Goal: Ask a question

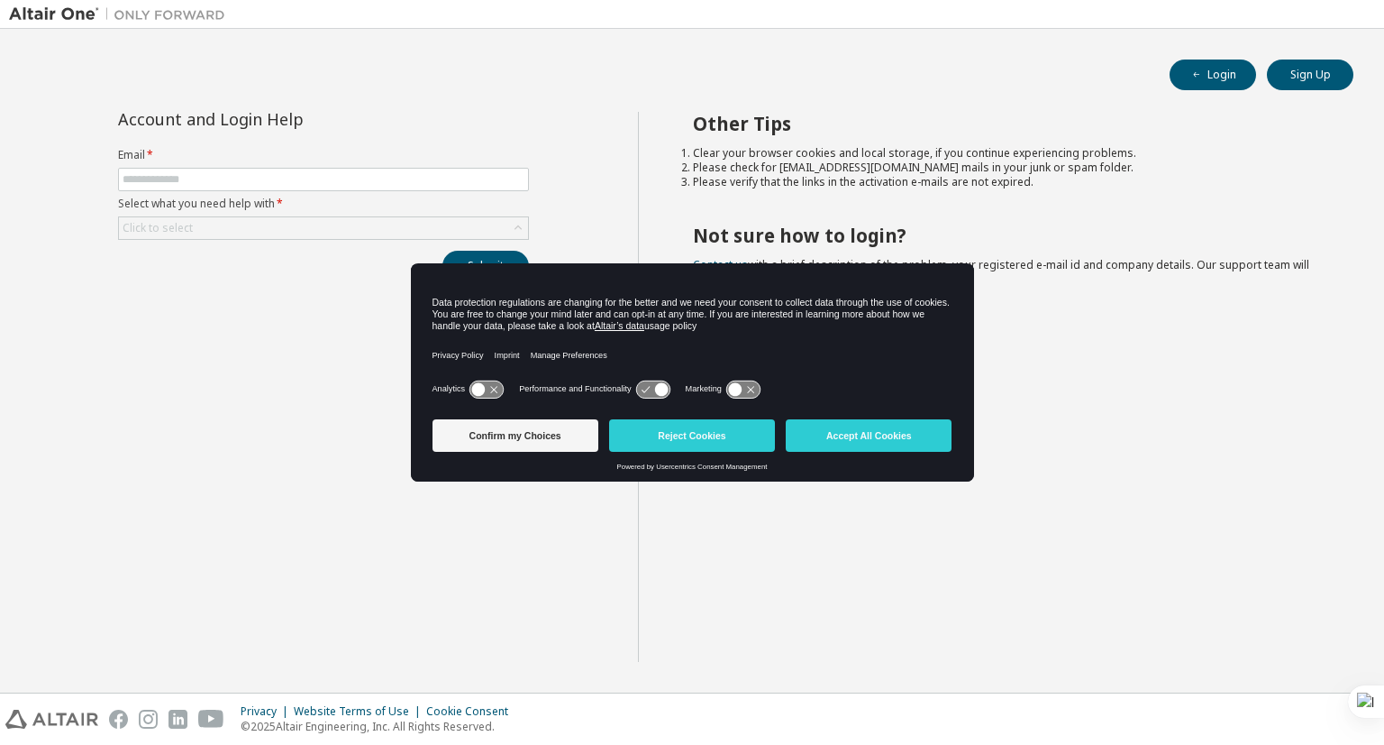
click at [286, 192] on form "Email * Select what you need help with * Click to select" at bounding box center [323, 194] width 411 height 92
drag, startPoint x: 267, startPoint y: 317, endPoint x: 251, endPoint y: 145, distance: 172.8
click at [251, 145] on div "Account and Login Help Email * Select what you need help with * Click to select…" at bounding box center [323, 387] width 629 height 550
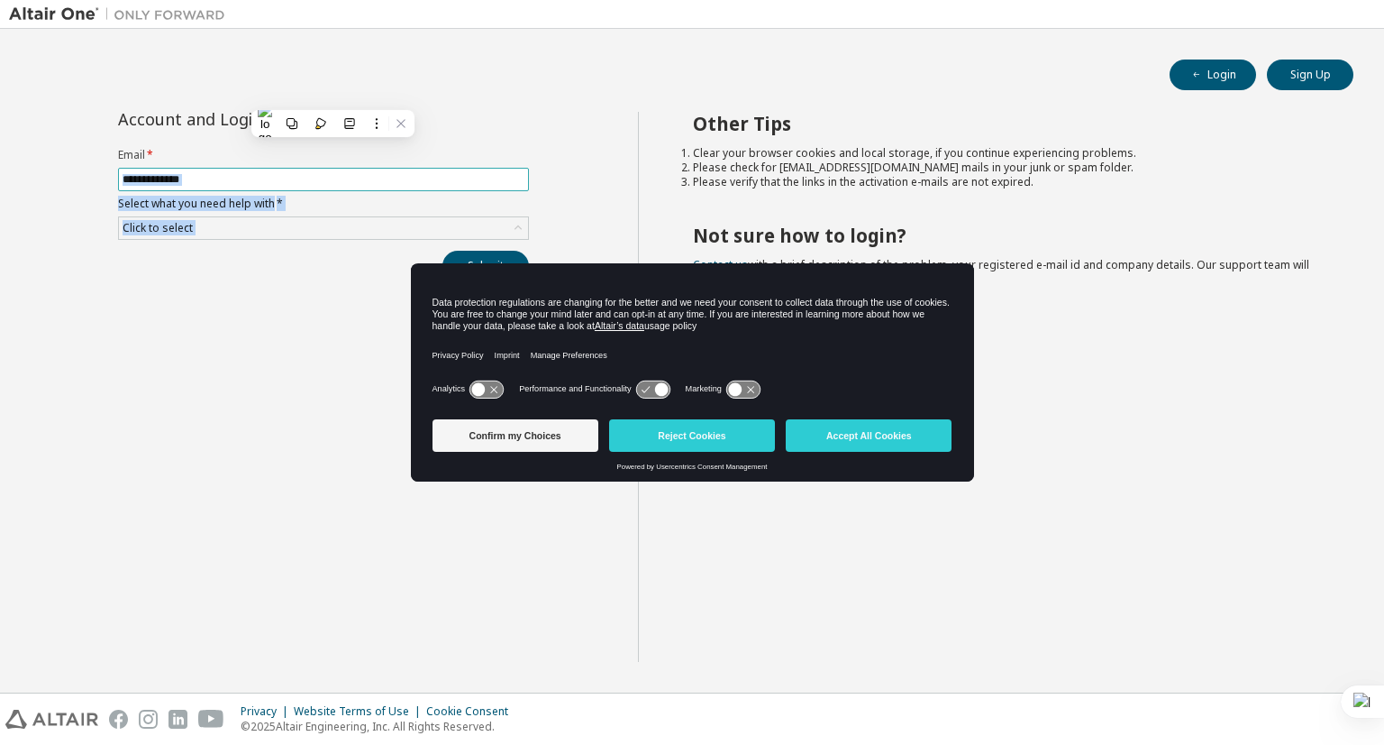
click at [242, 186] on span at bounding box center [323, 179] width 411 height 23
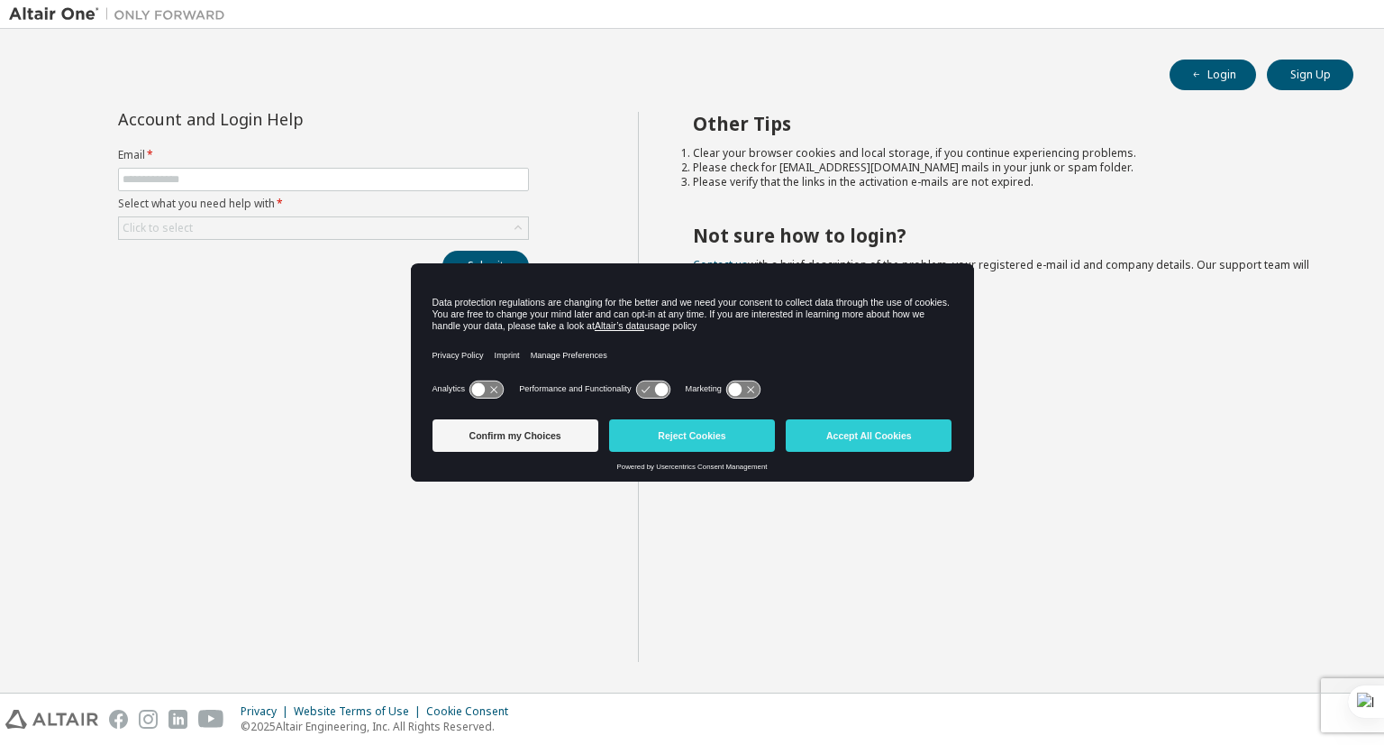
click at [270, 419] on div "Account and Login Help Email * Select what you need help with * Click to select…" at bounding box center [323, 387] width 629 height 550
click at [833, 443] on button "Accept All Cookies" at bounding box center [869, 435] width 166 height 32
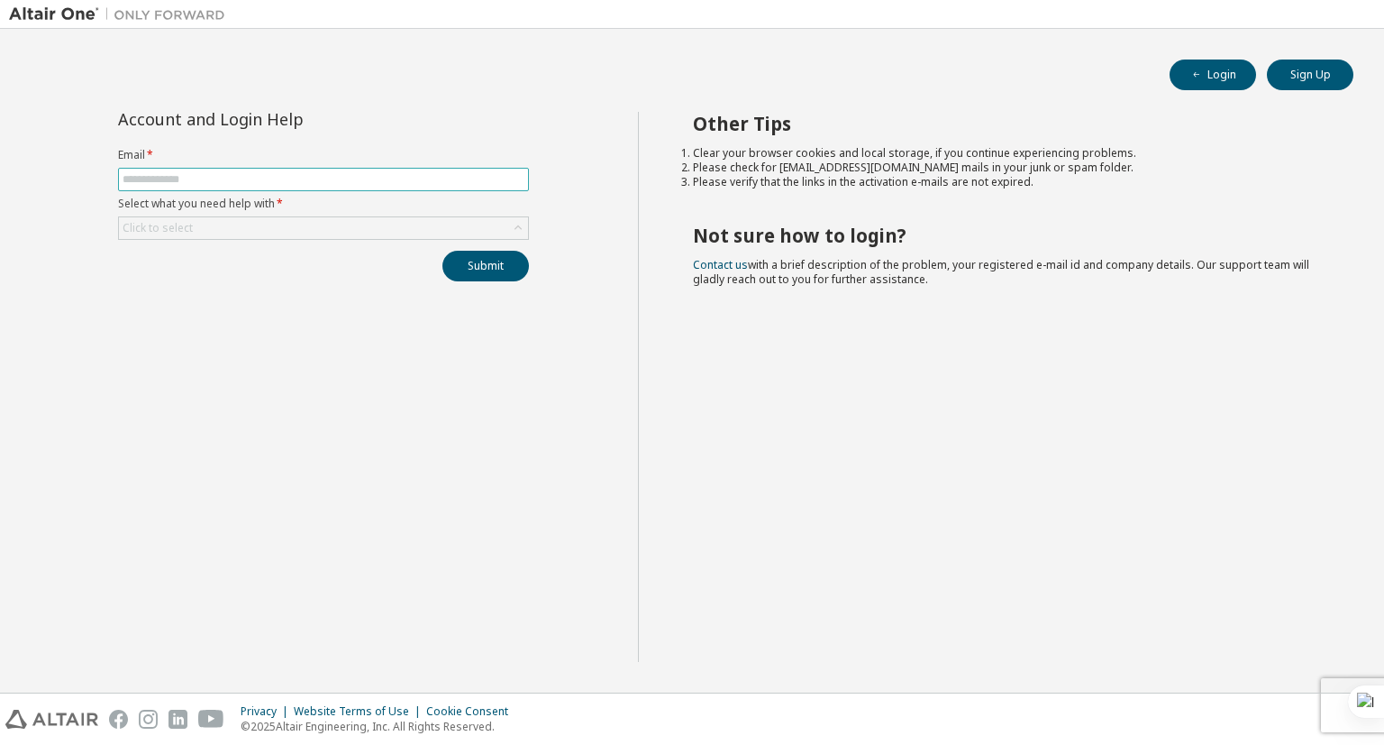
click at [300, 181] on input "text" at bounding box center [324, 179] width 402 height 14
type input "**********"
click at [263, 232] on div "Click to select" at bounding box center [323, 228] width 409 height 22
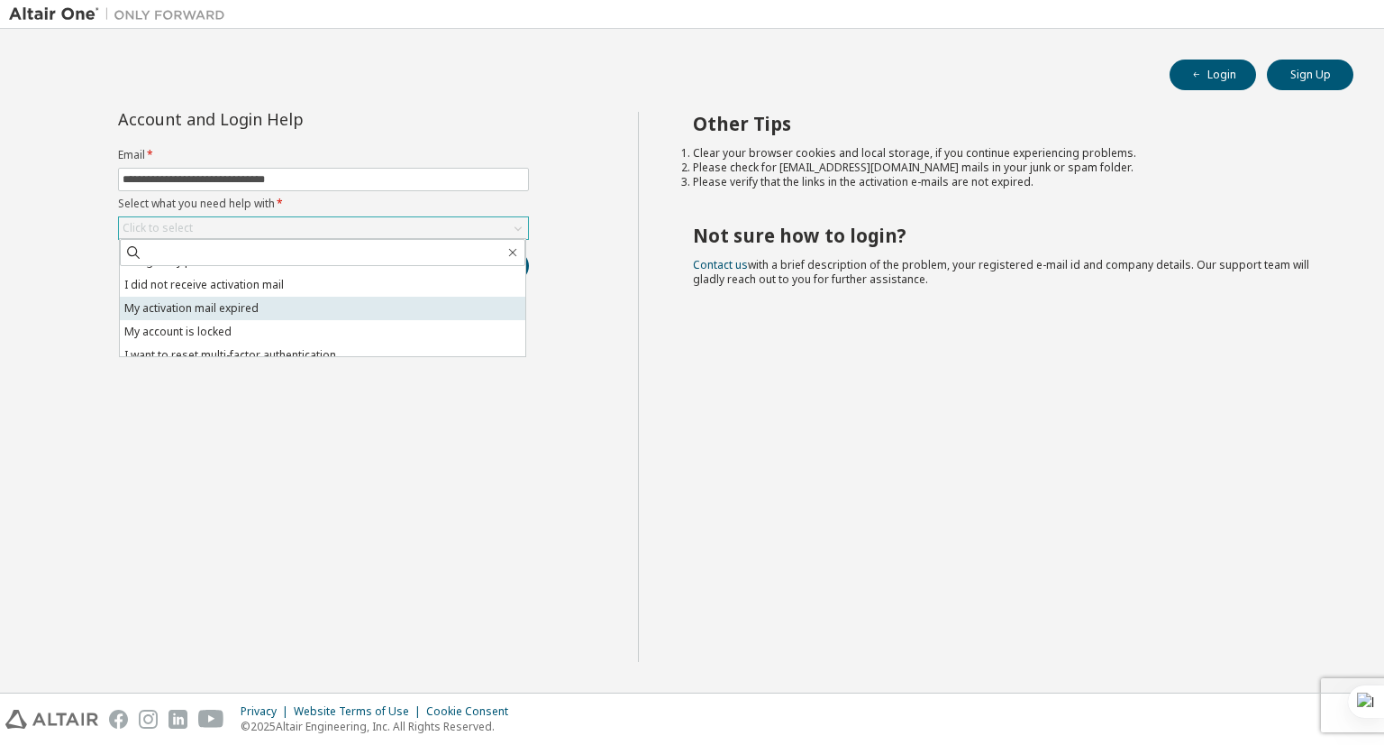
scroll to position [14, 0]
click at [270, 324] on li "My account is locked" at bounding box center [323, 333] width 406 height 23
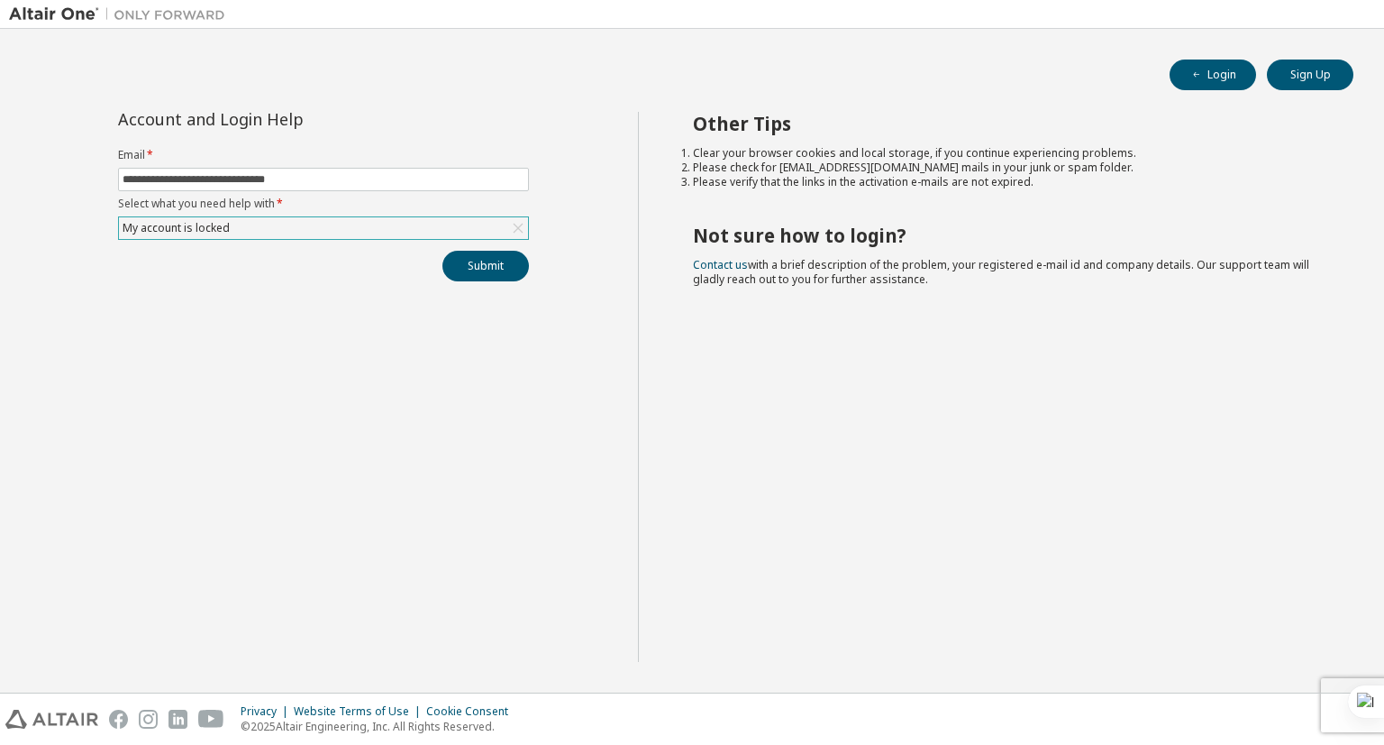
click at [295, 217] on div "My account is locked" at bounding box center [323, 228] width 409 height 22
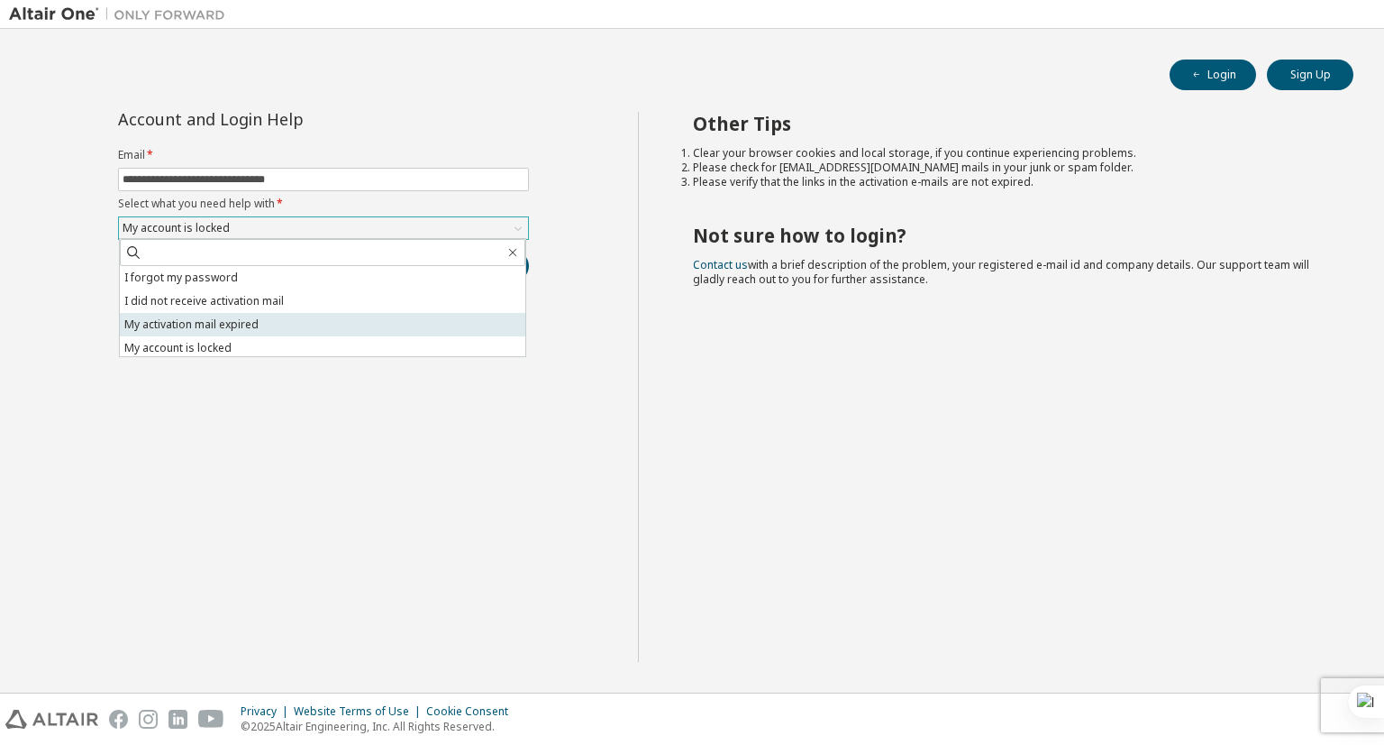
click at [269, 315] on li "My activation mail expired" at bounding box center [323, 324] width 406 height 23
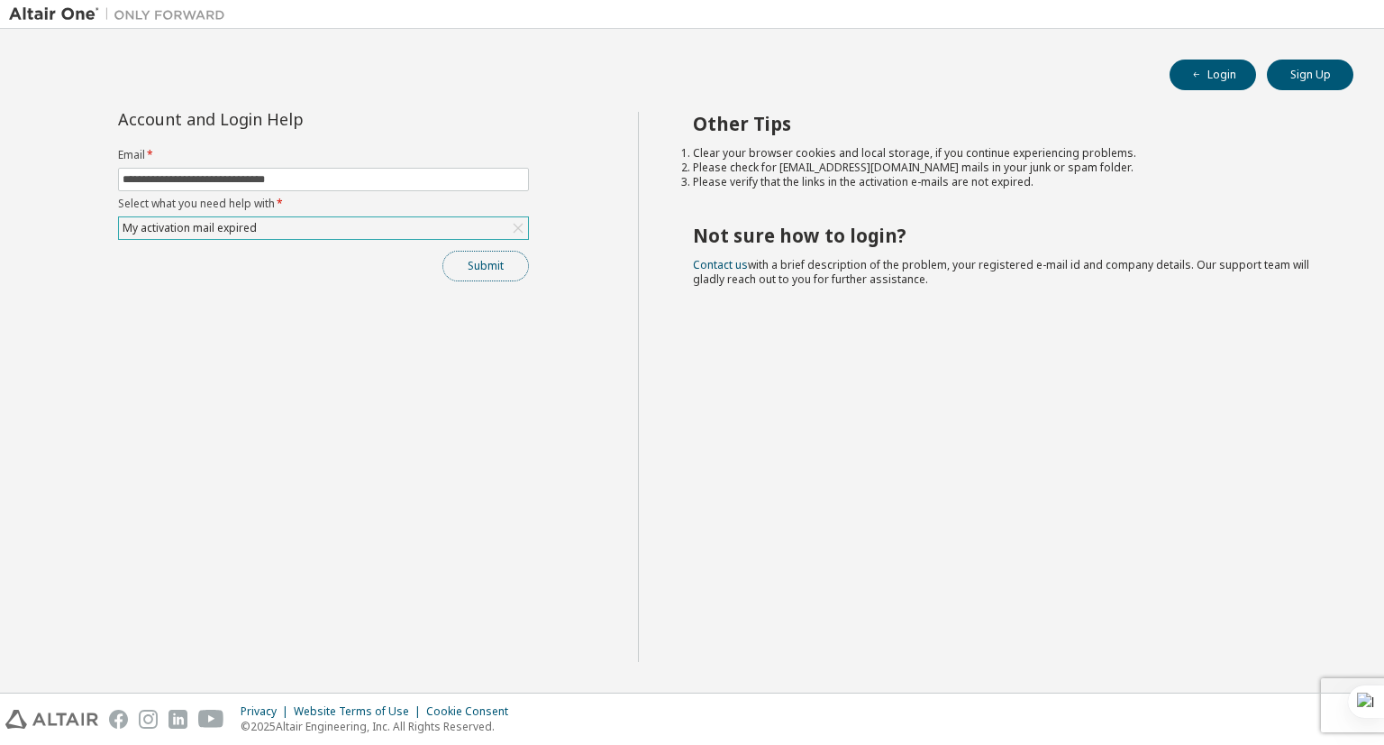
click at [470, 253] on button "Submit" at bounding box center [486, 266] width 87 height 31
click at [818, 495] on div "Other Tips Clear your browser cookies and local storage, if you continue experi…" at bounding box center [1007, 387] width 738 height 550
